Goal: Task Accomplishment & Management: Use online tool/utility

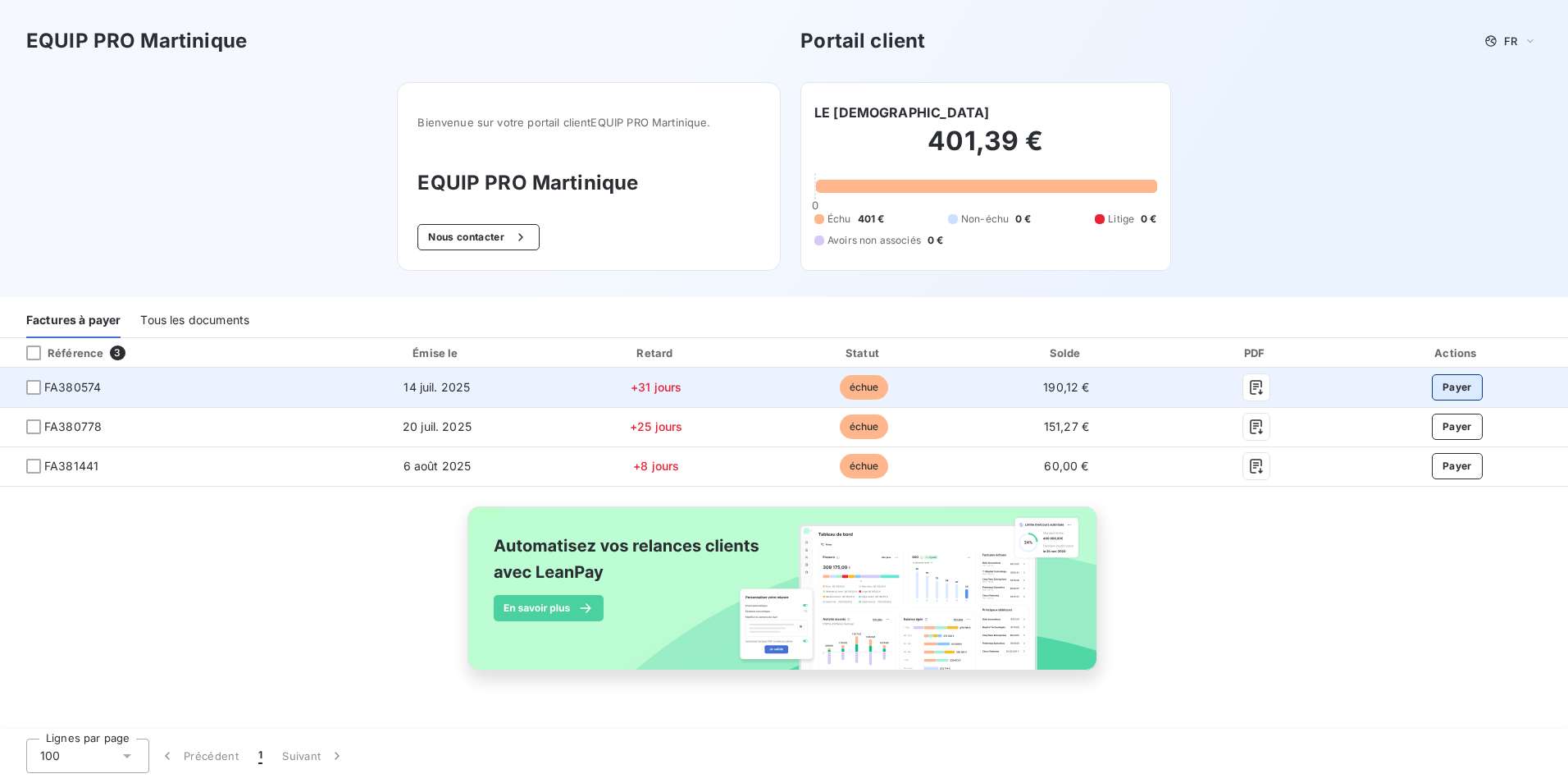
click at [1469, 382] on button "Payer" at bounding box center [1457, 386] width 51 height 26
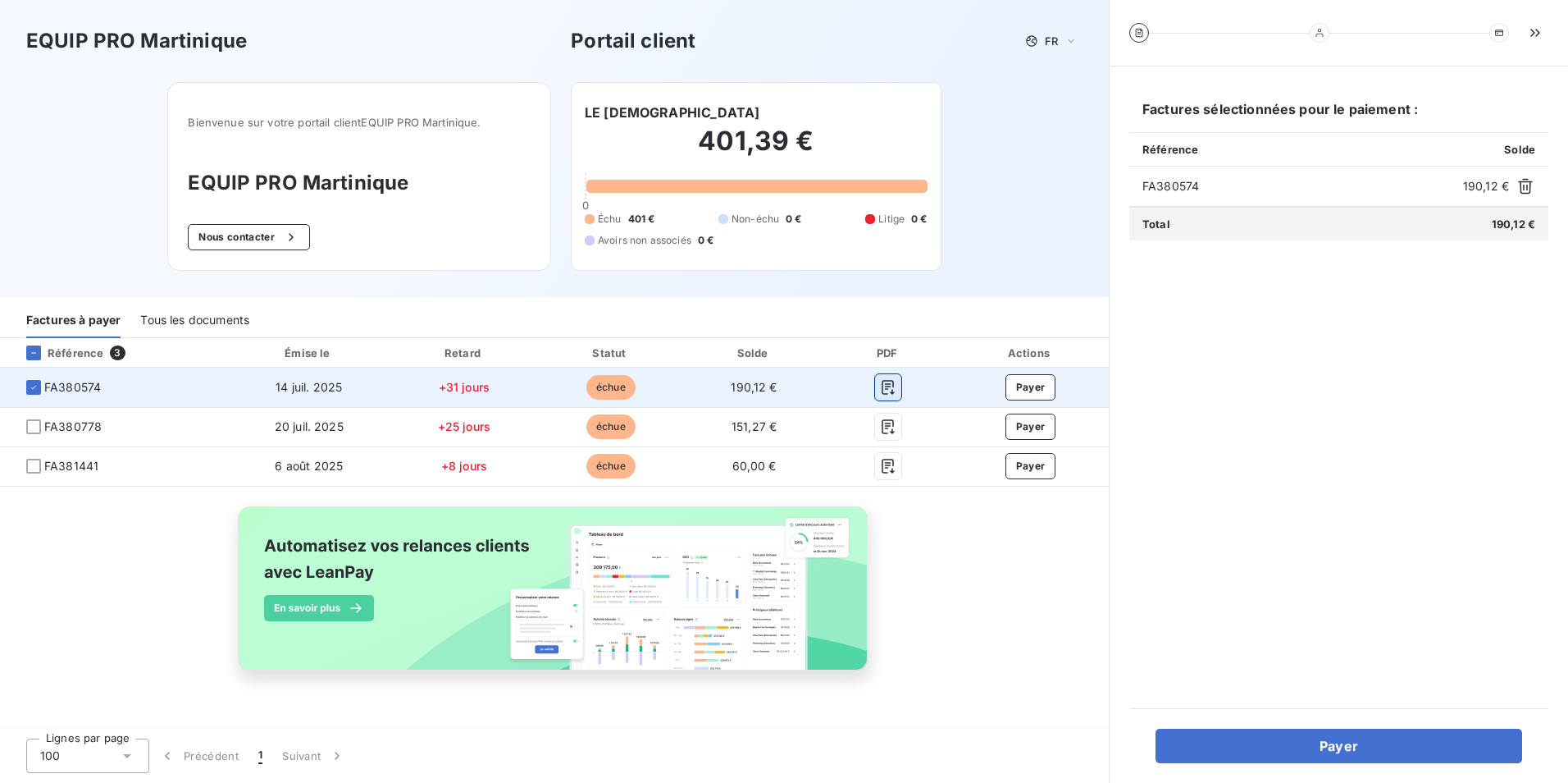
click at [890, 388] on icon "button" at bounding box center [888, 386] width 16 height 16
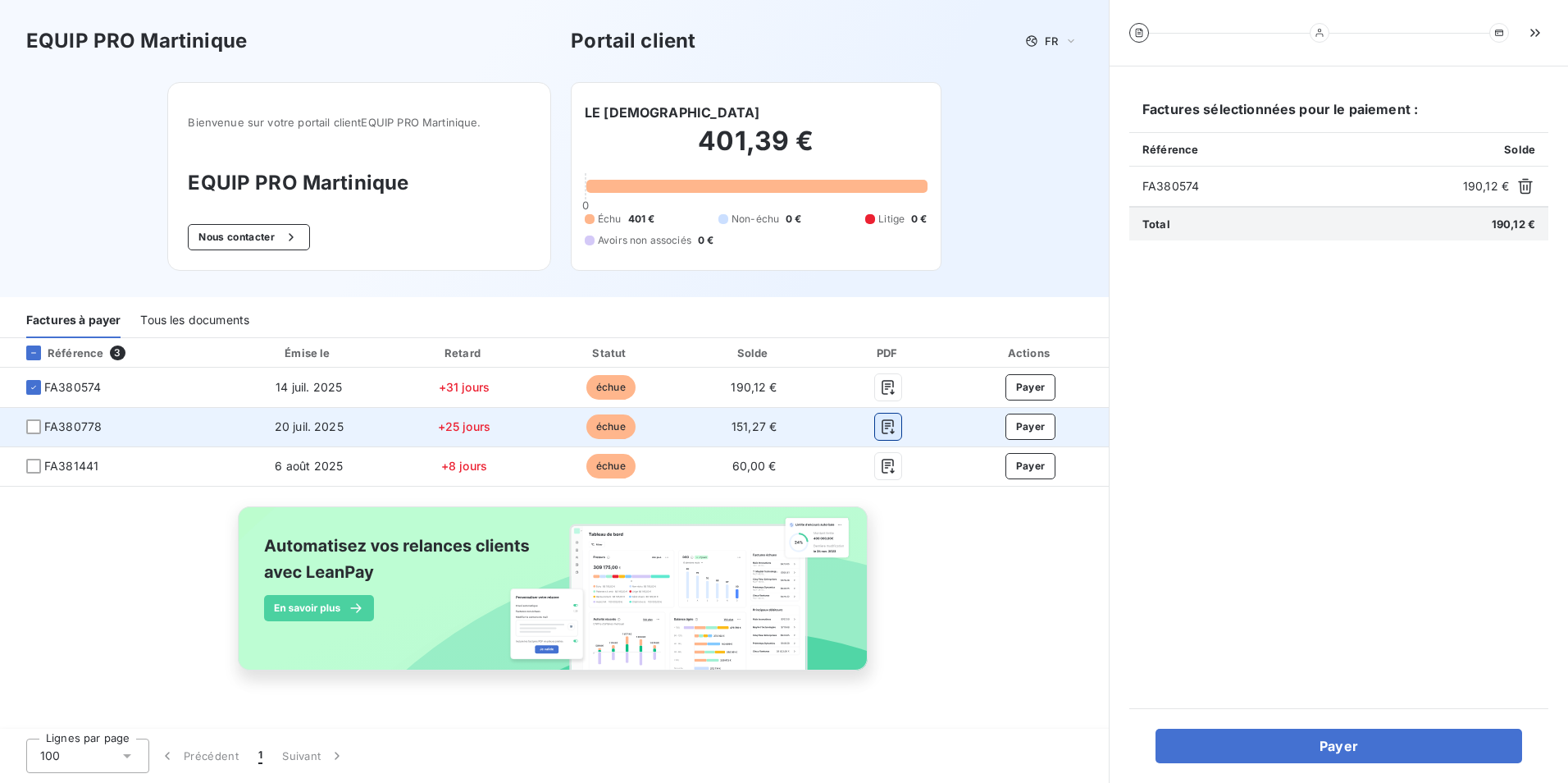
click at [889, 428] on icon "button" at bounding box center [888, 426] width 16 height 16
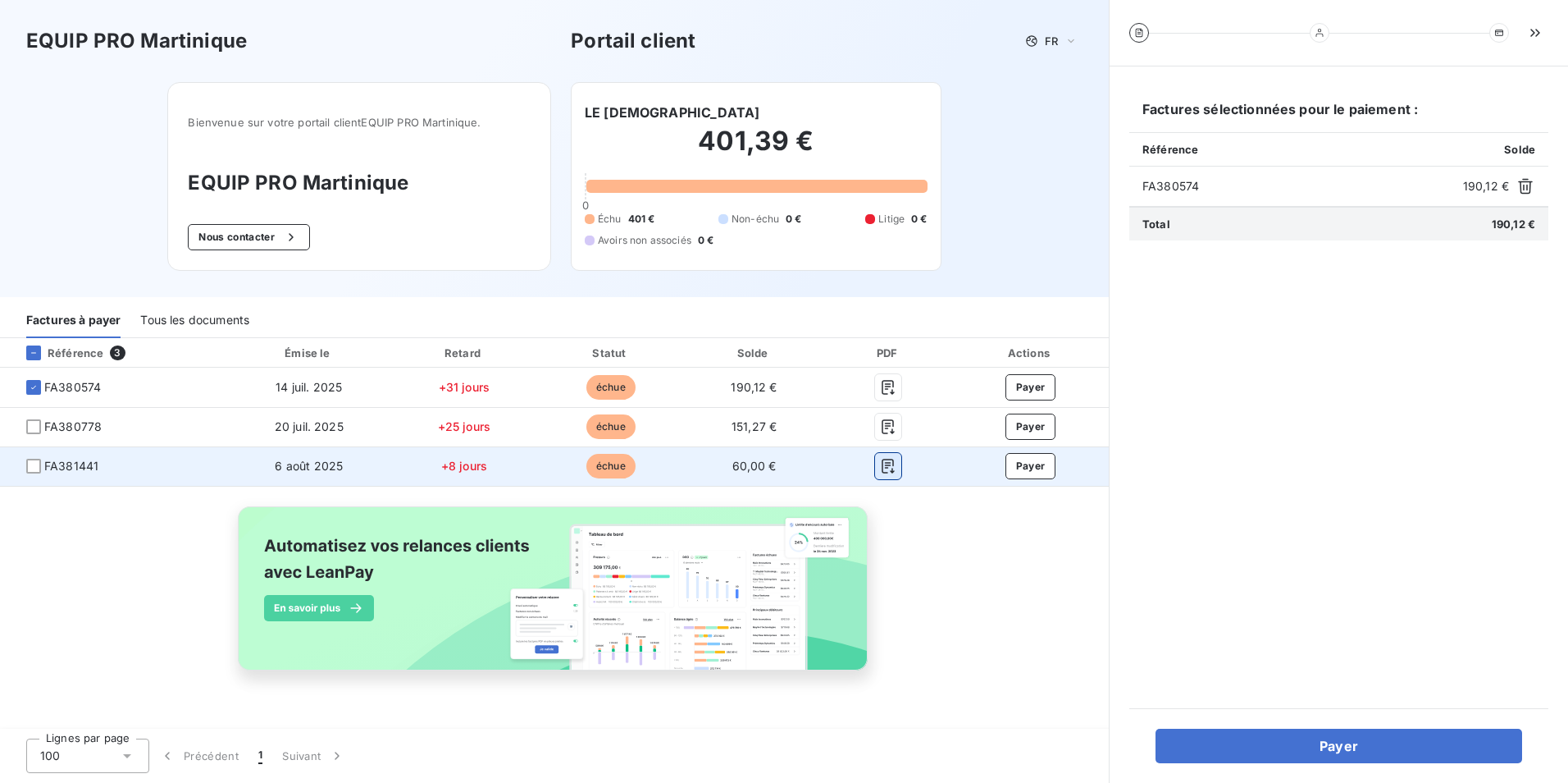
click at [890, 471] on icon "button" at bounding box center [888, 465] width 13 height 14
